Goal: Information Seeking & Learning: Learn about a topic

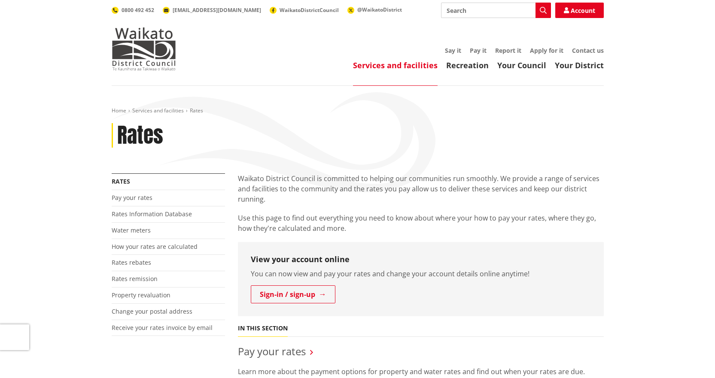
click at [469, 7] on input "Search" at bounding box center [496, 10] width 110 height 15
type input "Financial hardship"
click at [545, 8] on icon "button" at bounding box center [543, 10] width 7 height 7
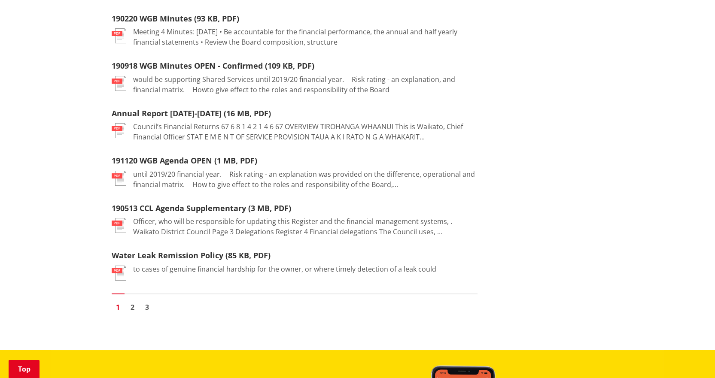
scroll to position [987, 0]
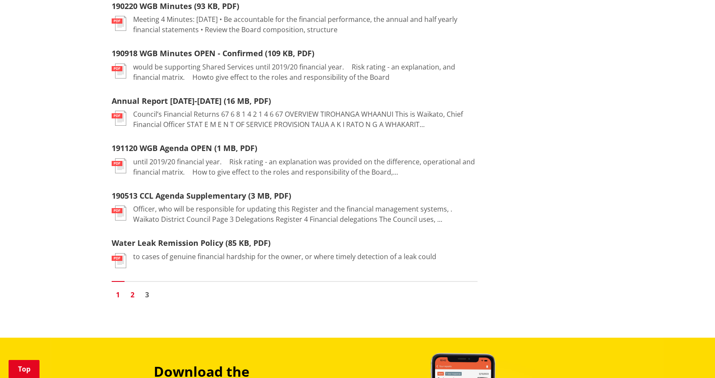
click at [133, 288] on link "2" at bounding box center [132, 294] width 13 height 13
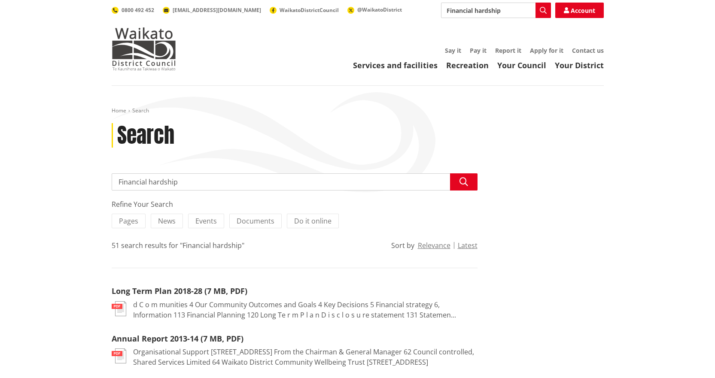
click at [506, 14] on input "Financial hardship" at bounding box center [496, 10] width 110 height 15
type input "Financial hardship policy"
click at [543, 11] on icon "button" at bounding box center [543, 10] width 7 height 7
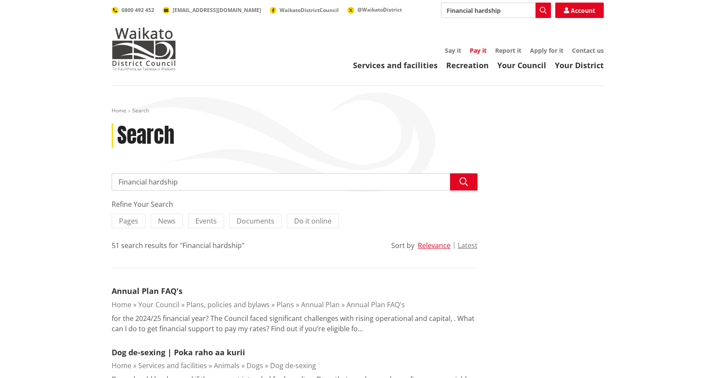
click at [478, 50] on link "Pay it" at bounding box center [478, 50] width 17 height 8
click at [117, 110] on link "Home" at bounding box center [119, 110] width 15 height 7
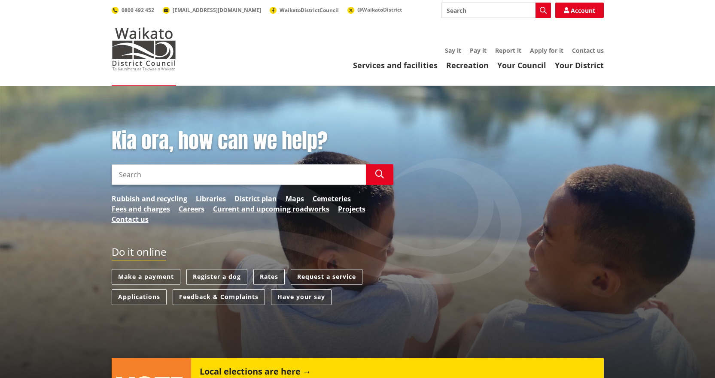
click at [268, 276] on link "Rates" at bounding box center [268, 277] width 31 height 16
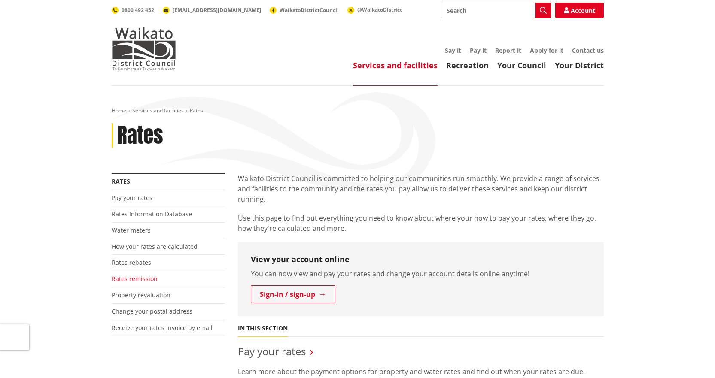
click at [139, 278] on link "Rates remission" at bounding box center [135, 279] width 46 height 8
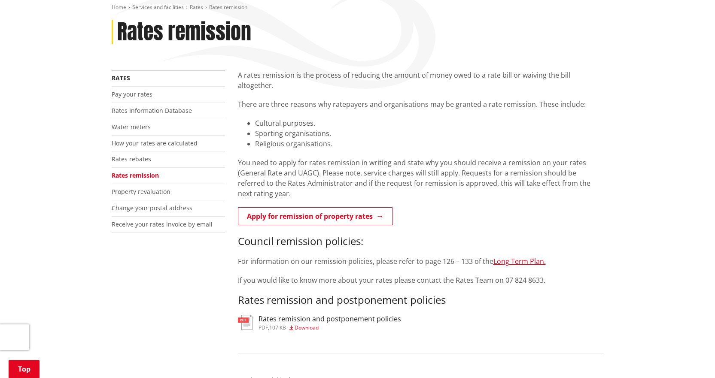
scroll to position [172, 0]
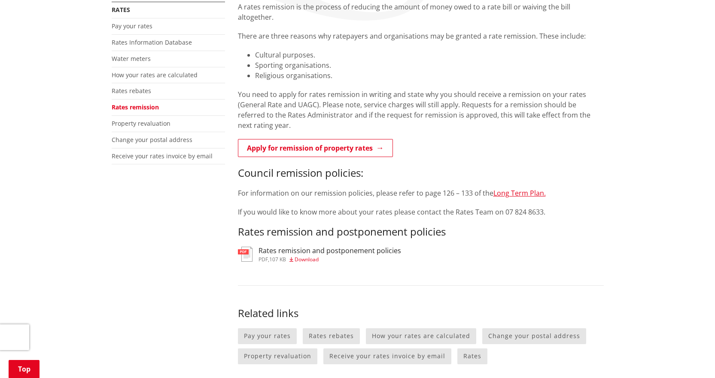
click at [271, 247] on h3 "Rates remission and postponement policies" at bounding box center [329, 251] width 143 height 8
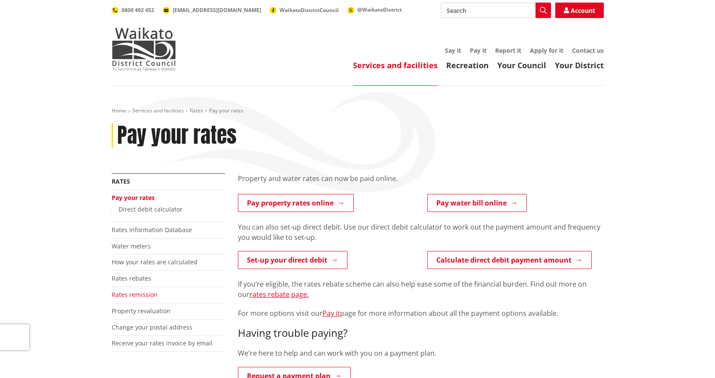
click at [127, 293] on link "Rates remission" at bounding box center [135, 295] width 46 height 8
